Goal: Communication & Community: Ask a question

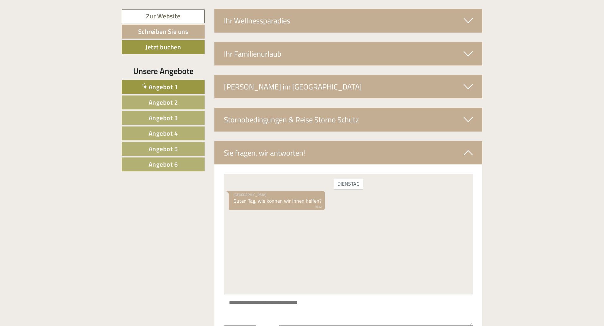
scroll to position [2358, 0]
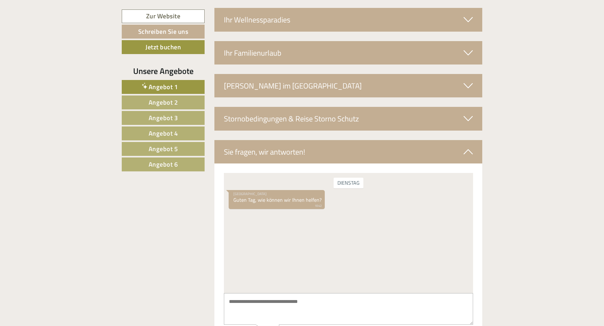
click at [322, 296] on textarea at bounding box center [348, 309] width 249 height 32
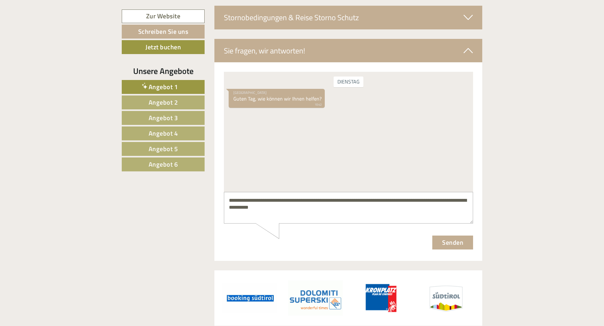
scroll to position [2459, 0]
type textarea "**********"
click at [452, 247] on button "Senden" at bounding box center [452, 242] width 41 height 14
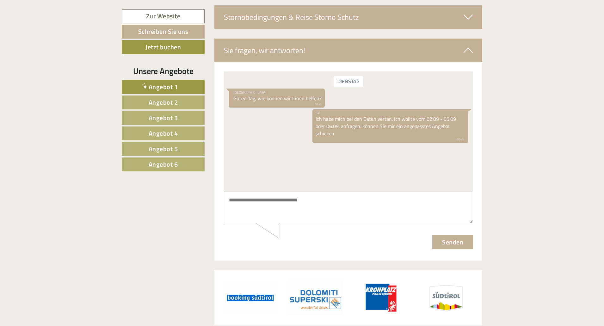
click at [398, 200] on textarea at bounding box center [348, 207] width 249 height 32
type textarea "**********"
click at [444, 240] on button "Senden" at bounding box center [452, 242] width 41 height 14
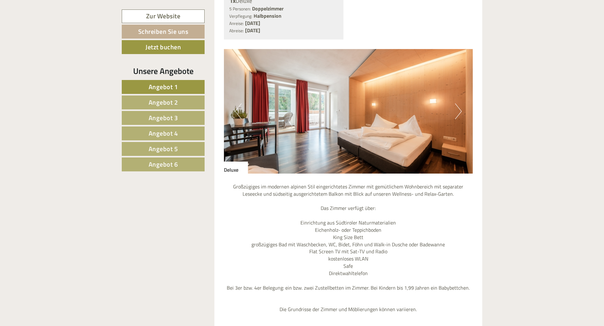
scroll to position [1042, 0]
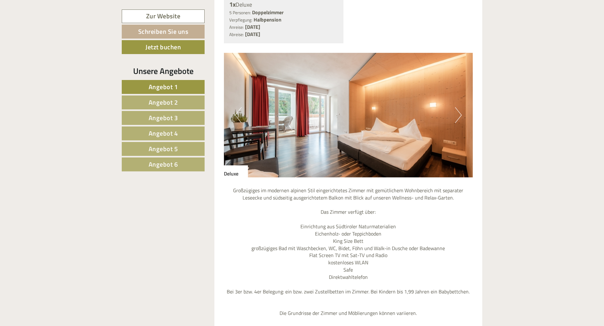
click at [456, 107] on button "Next" at bounding box center [458, 115] width 7 height 16
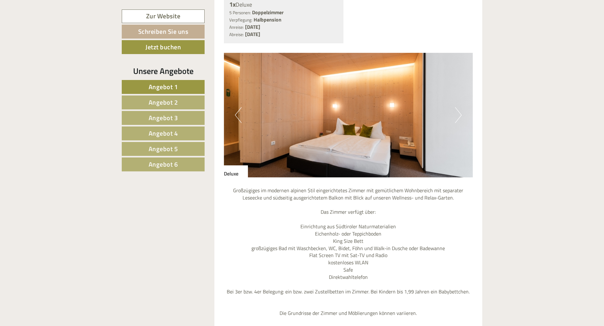
click at [456, 107] on button "Next" at bounding box center [458, 115] width 7 height 16
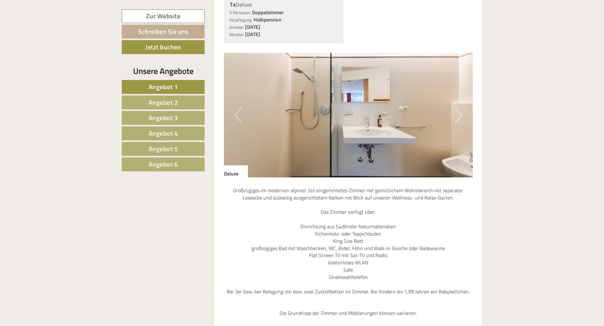
click at [456, 107] on button "Next" at bounding box center [458, 115] width 7 height 16
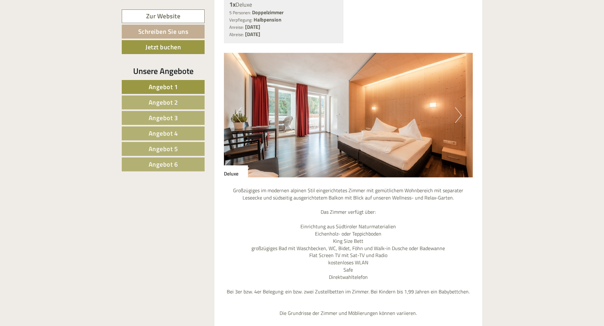
click at [456, 107] on button "Next" at bounding box center [458, 115] width 7 height 16
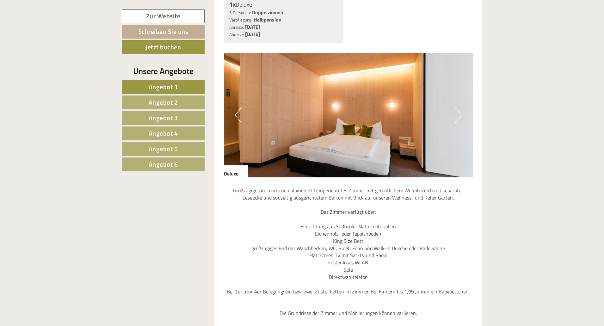
click at [456, 107] on button "Next" at bounding box center [458, 115] width 7 height 16
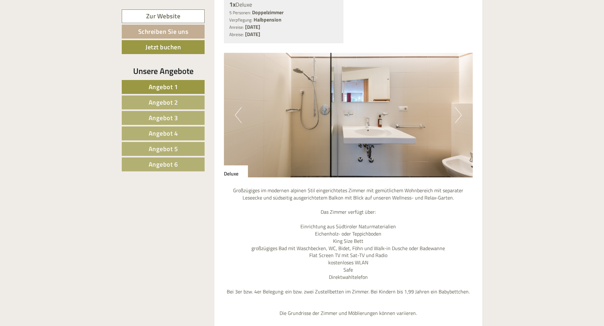
click at [456, 107] on button "Next" at bounding box center [458, 115] width 7 height 16
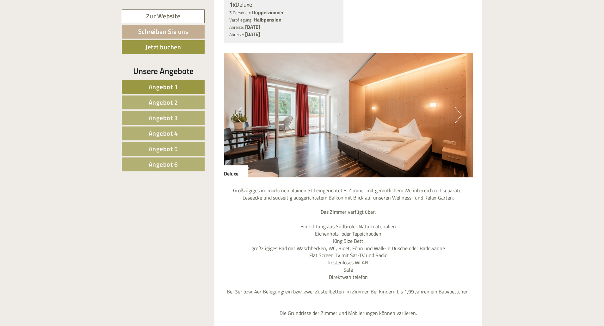
click at [456, 107] on button "Next" at bounding box center [458, 115] width 7 height 16
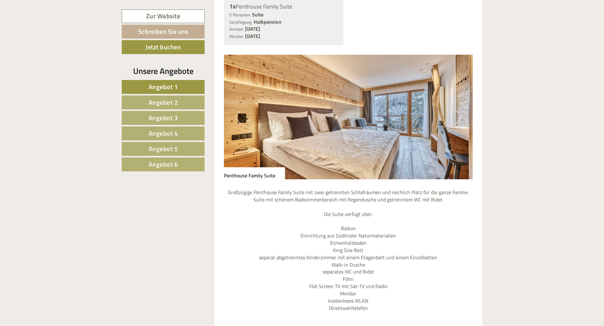
scroll to position [406, 0]
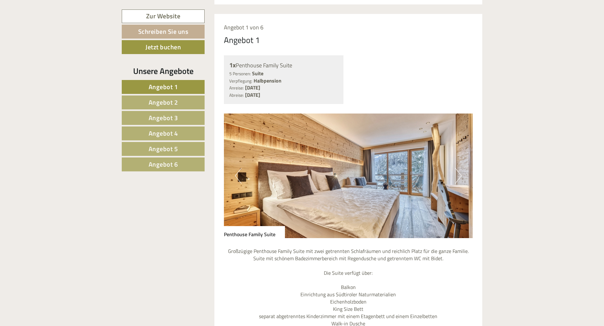
click at [461, 168] on button "Next" at bounding box center [458, 176] width 7 height 16
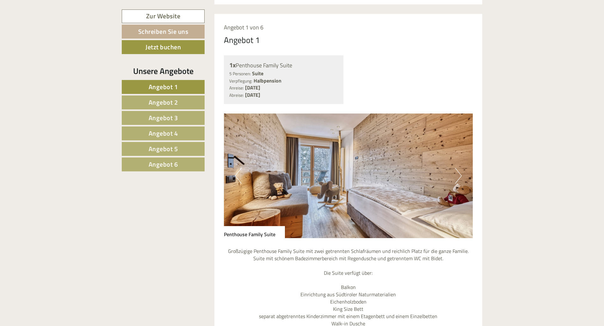
click at [461, 168] on button "Next" at bounding box center [458, 176] width 7 height 16
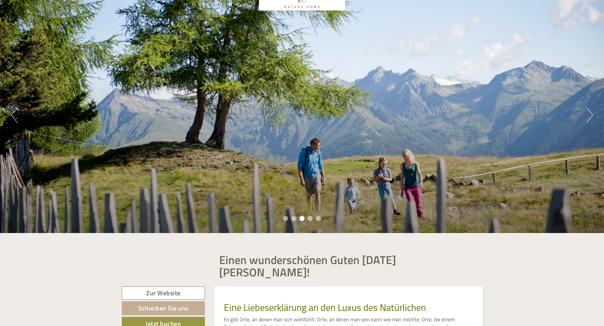
scroll to position [41, 0]
